Goal: Transaction & Acquisition: Purchase product/service

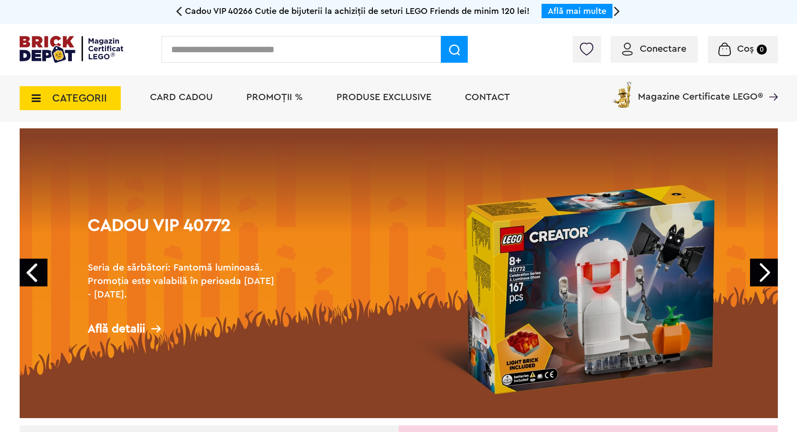
click at [279, 54] on input "text" at bounding box center [301, 49] width 279 height 27
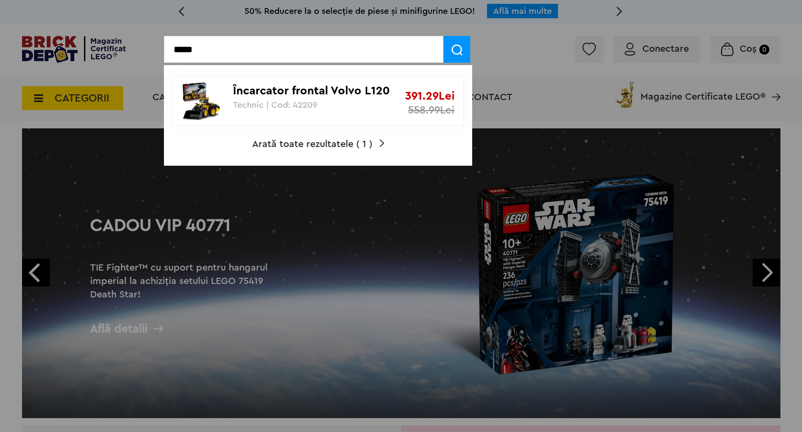
type input "*****"
click at [309, 96] on p "Încarcator frontal Volvo L120 Electric" at bounding box center [313, 91] width 160 height 14
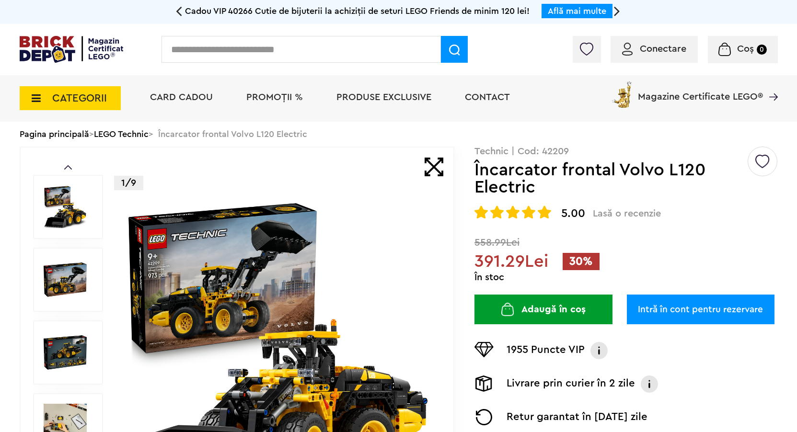
click at [292, 100] on span "PROMOȚII %" at bounding box center [274, 98] width 57 height 10
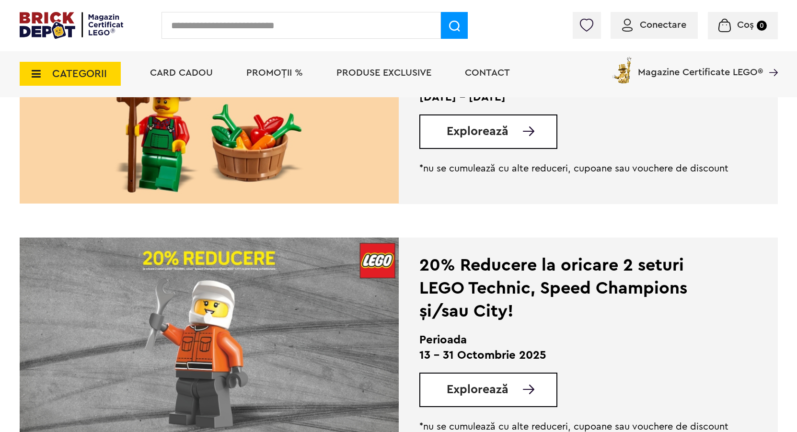
scroll to position [339, 0]
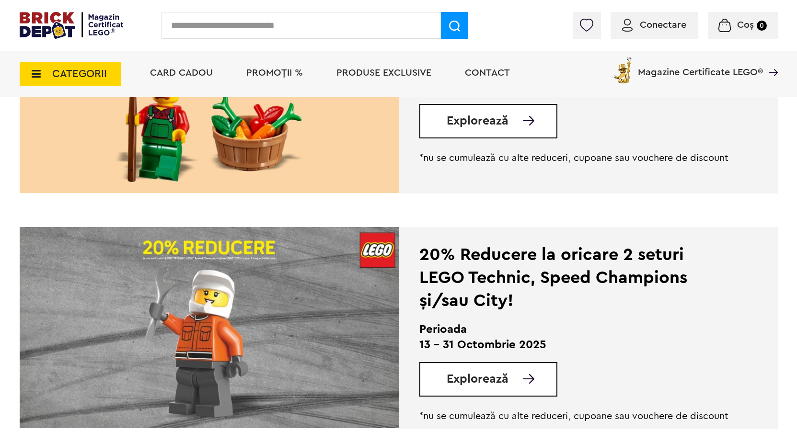
click at [490, 122] on span "Explorează" at bounding box center [478, 121] width 62 height 12
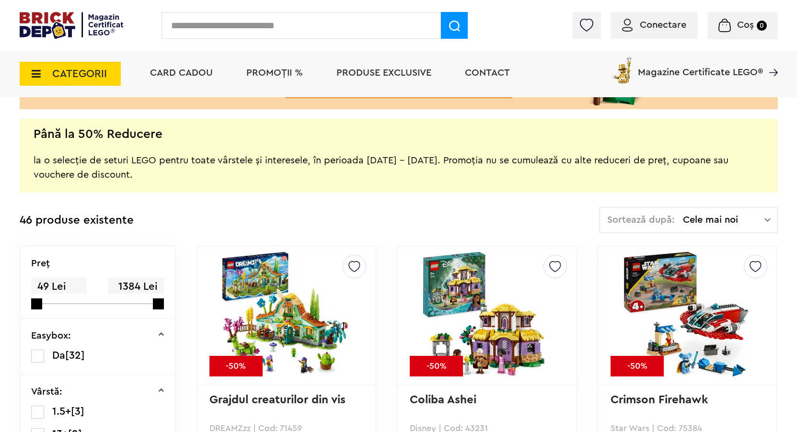
scroll to position [112, 0]
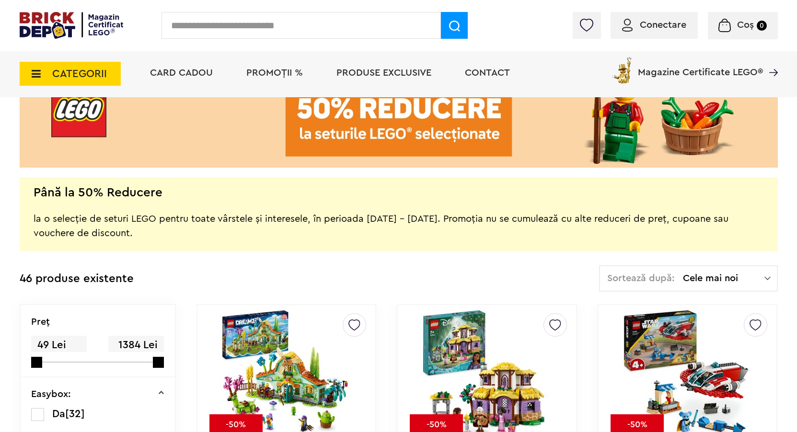
click at [694, 279] on span "Cele mai noi" at bounding box center [723, 279] width 81 height 10
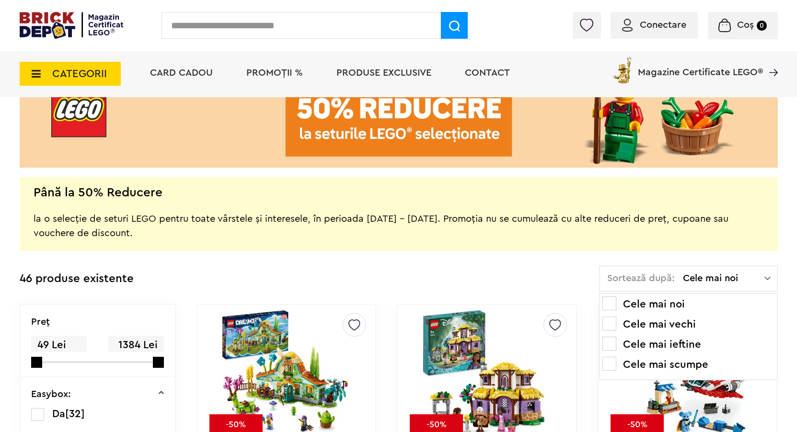
click at [679, 372] on li "Cele mai scumpe" at bounding box center [689, 364] width 172 height 15
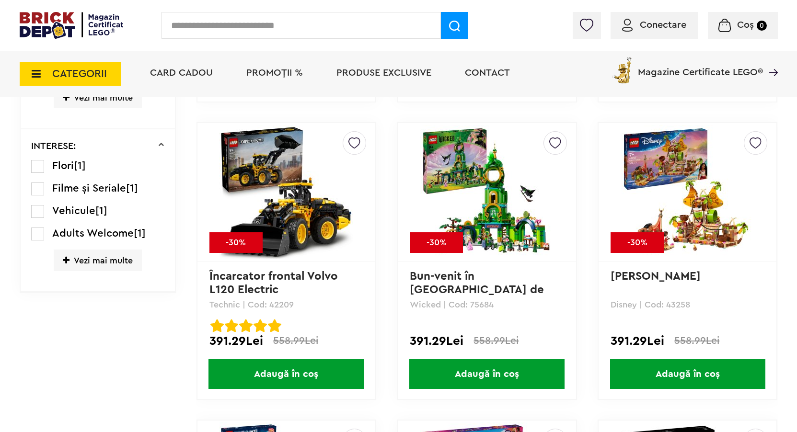
scroll to position [880, 0]
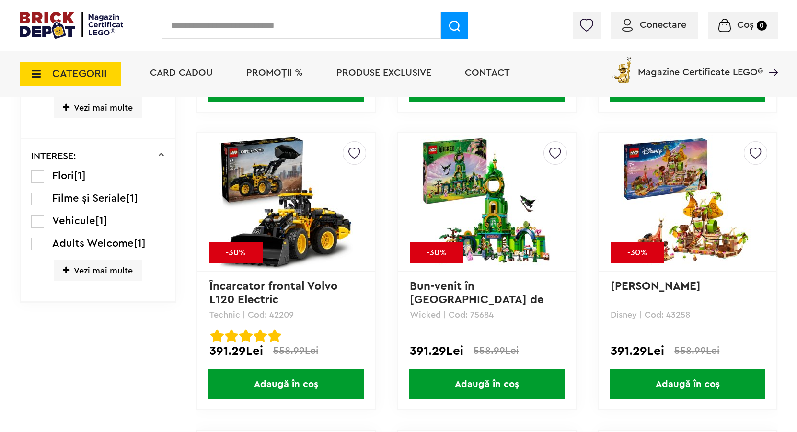
click at [85, 270] on span "Vezi mai multe" at bounding box center [98, 271] width 88 height 22
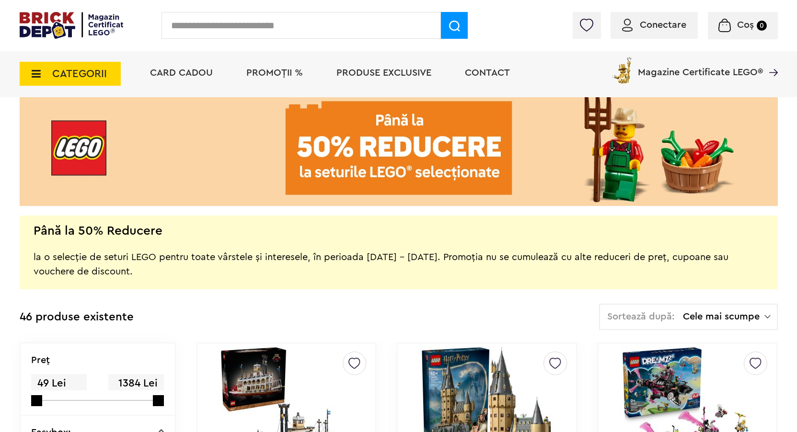
scroll to position [106, 0]
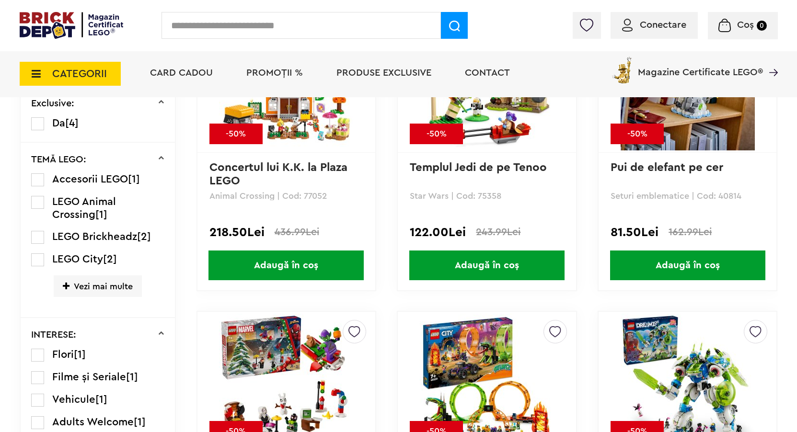
scroll to position [692, 0]
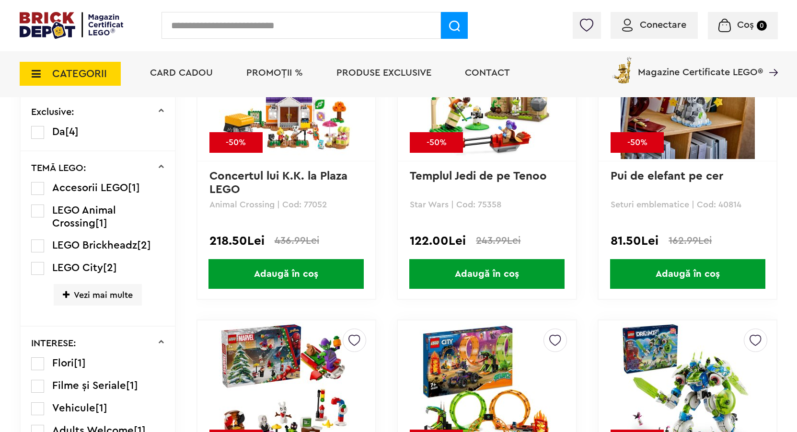
click at [93, 293] on span "Vezi mai multe" at bounding box center [98, 295] width 88 height 22
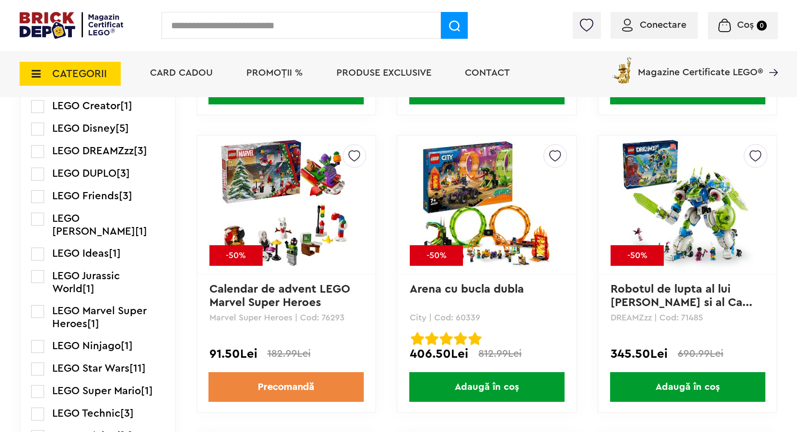
scroll to position [897, 0]
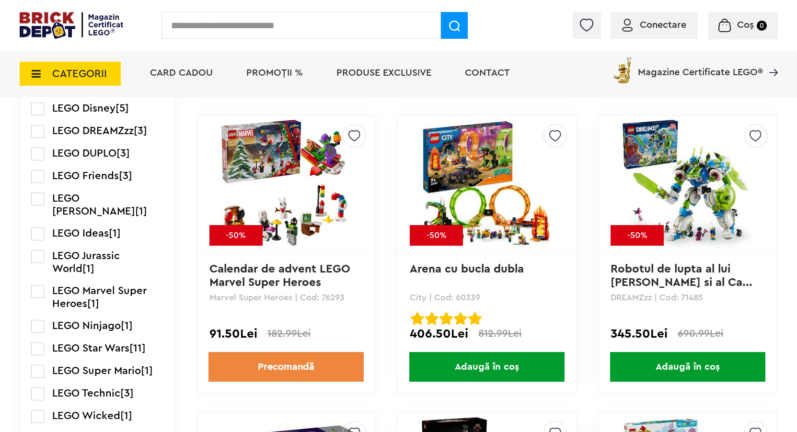
click at [97, 388] on span "LEGO Technic" at bounding box center [86, 393] width 68 height 11
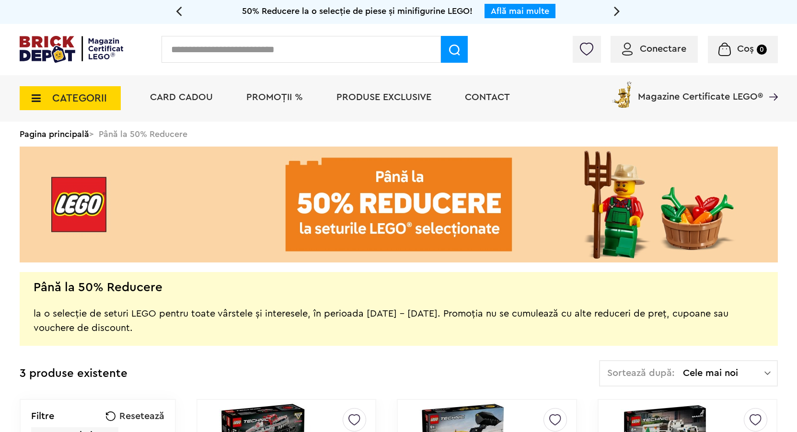
click at [617, 9] on icon at bounding box center [617, 10] width 6 height 17
click at [177, 8] on icon at bounding box center [179, 10] width 6 height 17
click at [527, 9] on link "Află mai multe" at bounding box center [520, 11] width 58 height 9
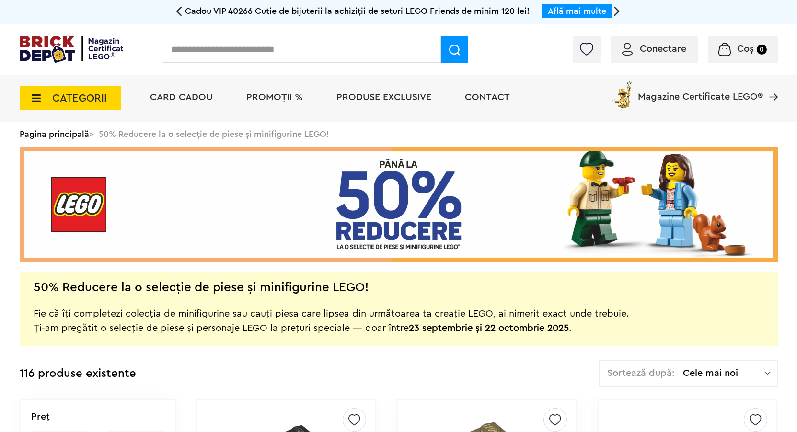
click at [712, 384] on div "Sortează după: Cele mai noi Cele mai noi Cele mai vechi Cele mai ieftine Cele m…" at bounding box center [688, 373] width 179 height 26
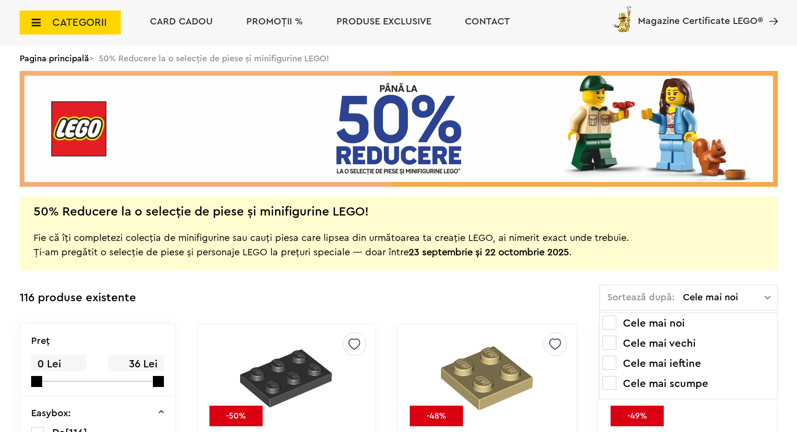
scroll to position [81, 0]
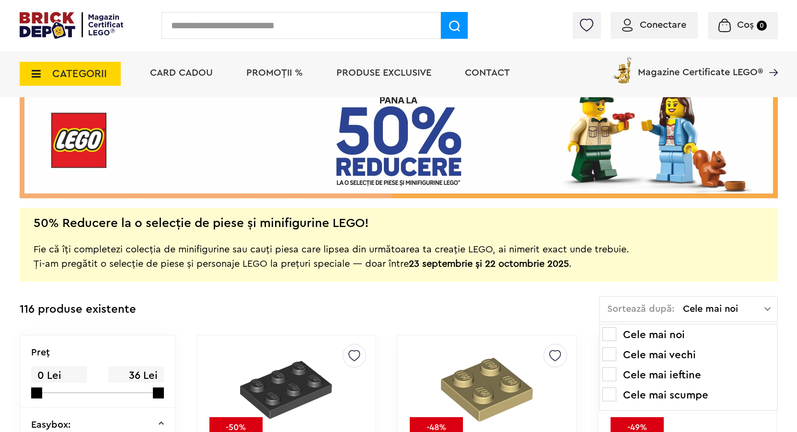
click at [667, 394] on li "Cele mai scumpe" at bounding box center [689, 395] width 172 height 15
